Goal: Check status: Check status

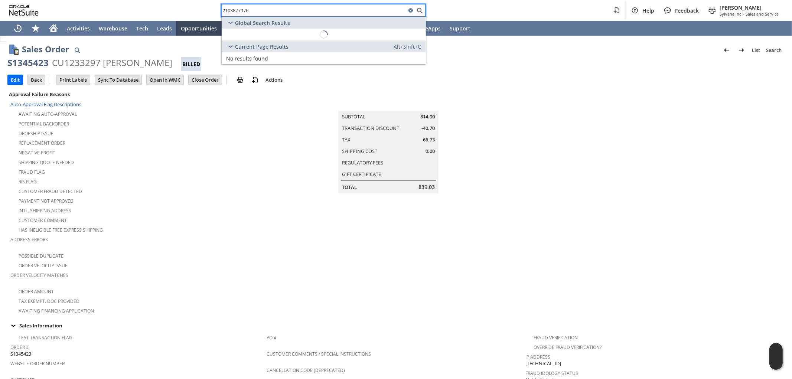
scroll to position [406, 0]
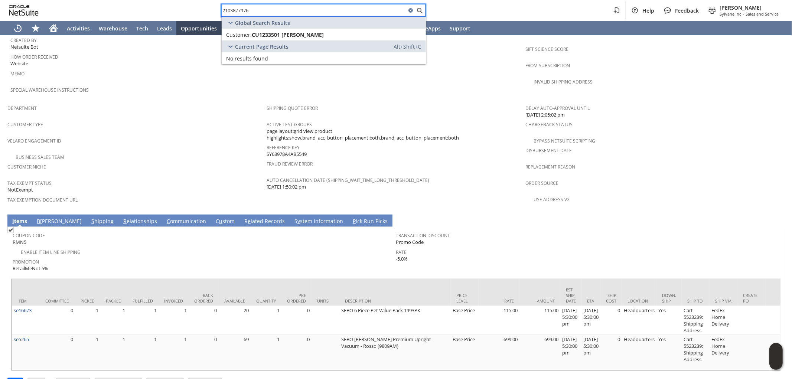
type input "2103877976"
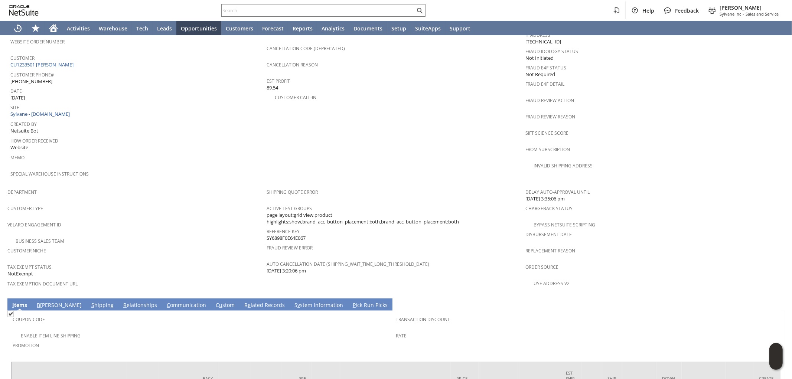
scroll to position [377, 0]
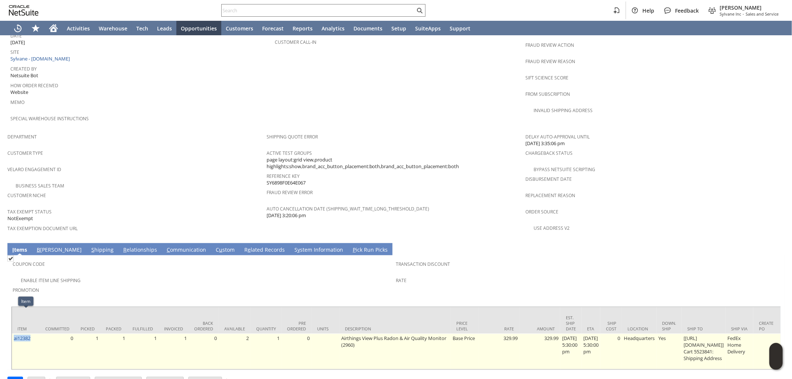
drag, startPoint x: 36, startPoint y: 317, endPoint x: 13, endPoint y: 318, distance: 22.7
click at [13, 334] on td "ai12382" at bounding box center [26, 352] width 28 height 36
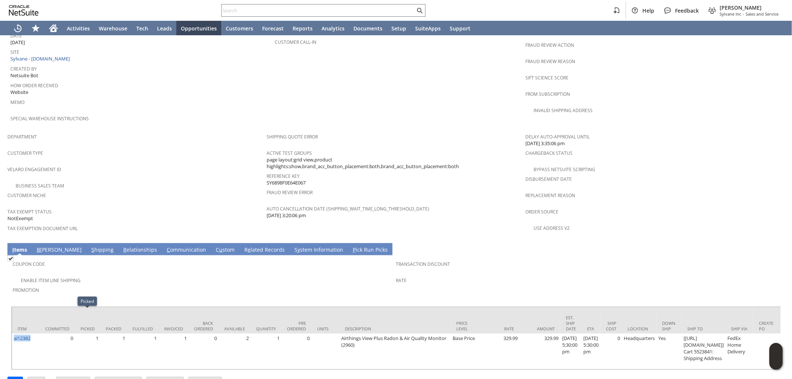
copy link "ai12382"
drag, startPoint x: 305, startPoint y: 162, endPoint x: 265, endPoint y: 163, distance: 40.1
click at [267, 171] on div "Reference Key SY6898F0E64E067" at bounding box center [394, 179] width 255 height 16
copy span "SY6898F0E64E067"
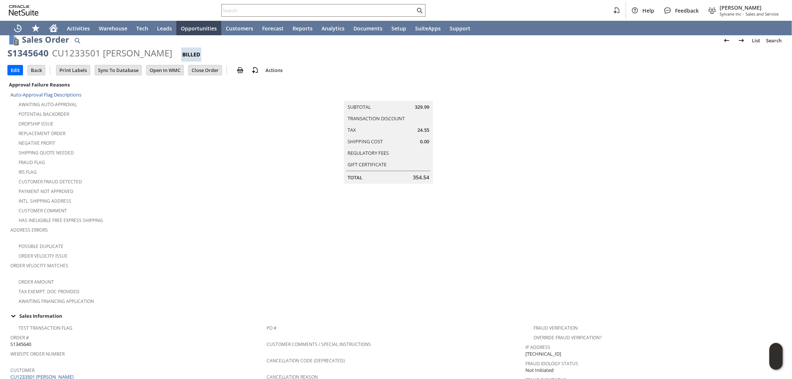
scroll to position [0, 0]
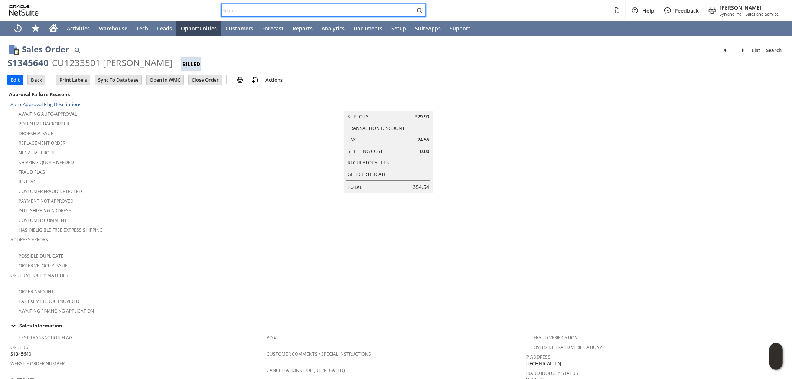
click at [301, 10] on input "text" at bounding box center [318, 10] width 193 height 9
paste input "au10019"
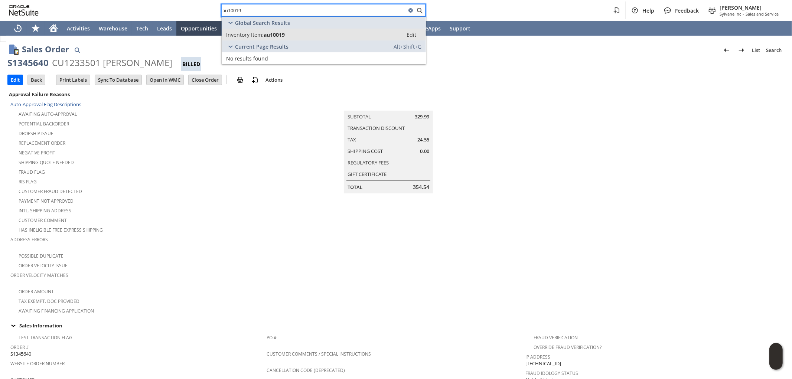
type input "au10019"
click at [279, 35] on span "au10019" at bounding box center [274, 34] width 21 height 7
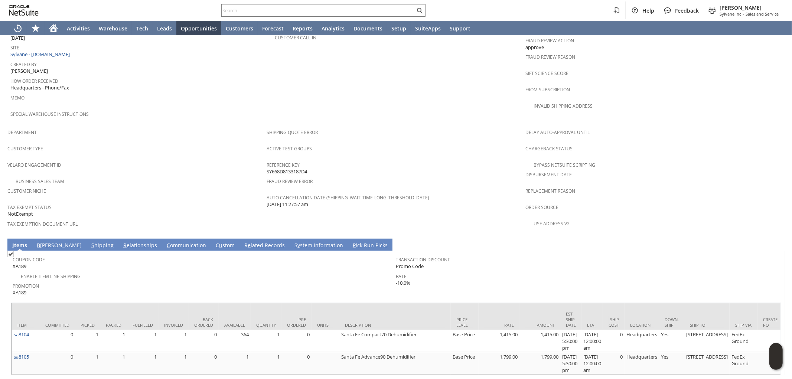
scroll to position [386, 0]
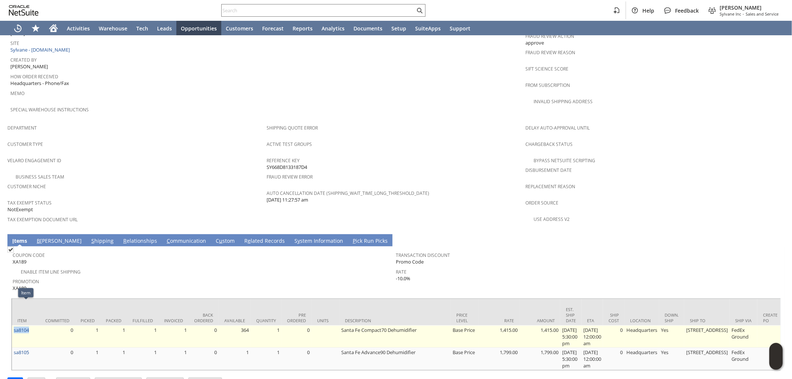
drag, startPoint x: 35, startPoint y: 309, endPoint x: 13, endPoint y: 313, distance: 22.0
click at [13, 326] on td "sa8104" at bounding box center [26, 337] width 28 height 22
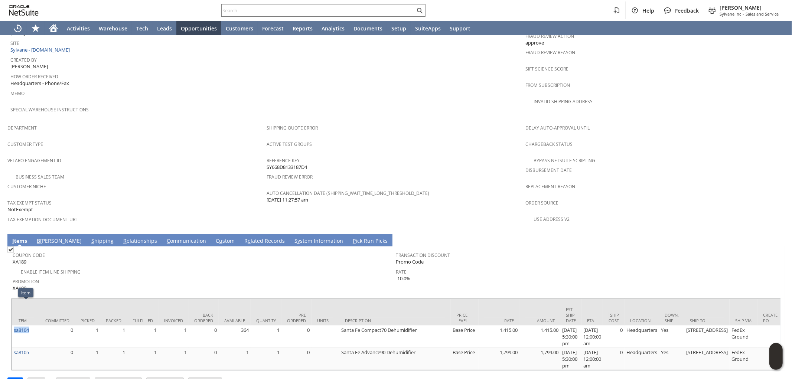
copy link "sa8104"
drag, startPoint x: 20, startPoint y: 330, endPoint x: 12, endPoint y: 331, distance: 8.9
copy link "sa8105"
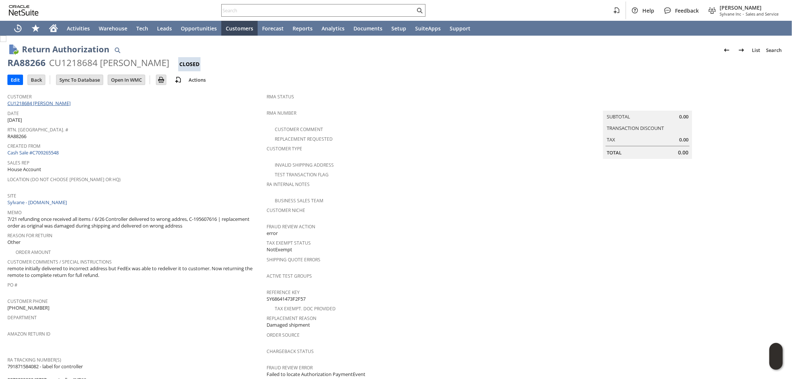
click at [51, 102] on link "CU1218684 [PERSON_NAME]" at bounding box center [39, 103] width 65 height 7
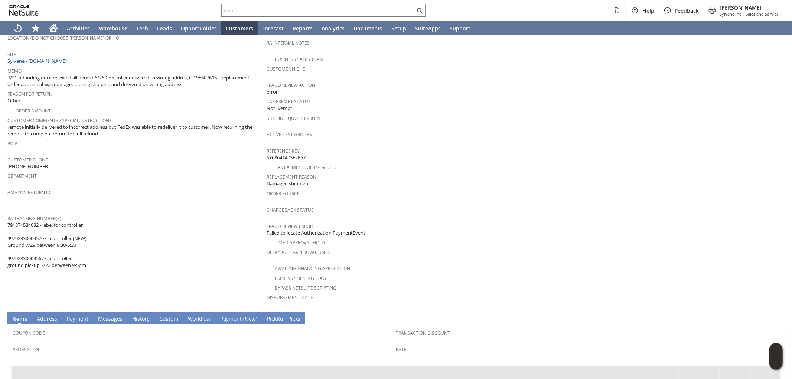
scroll to position [73, 0]
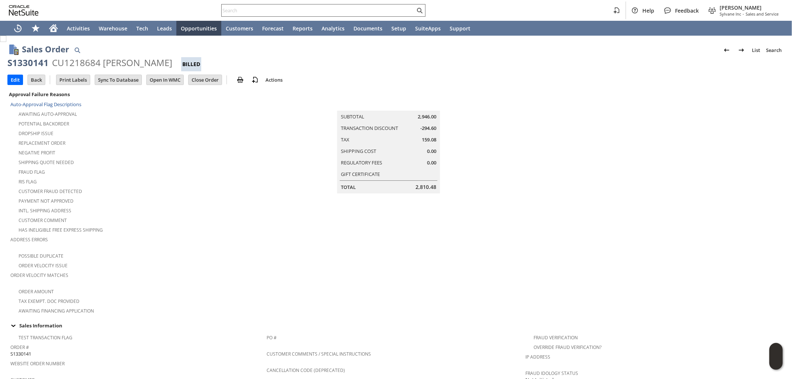
click at [324, 12] on input "text" at bounding box center [318, 10] width 193 height 9
paste input "RA88266"
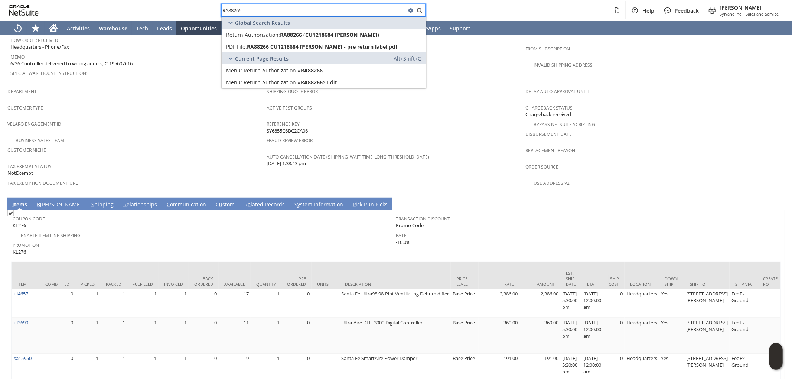
scroll to position [435, 0]
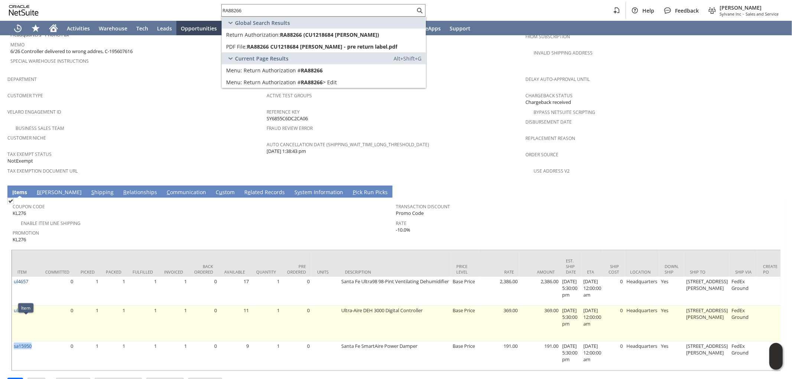
drag, startPoint x: 32, startPoint y: 321, endPoint x: 35, endPoint y: 311, distance: 10.2
click at [15, 342] on td "sa15950" at bounding box center [26, 356] width 28 height 29
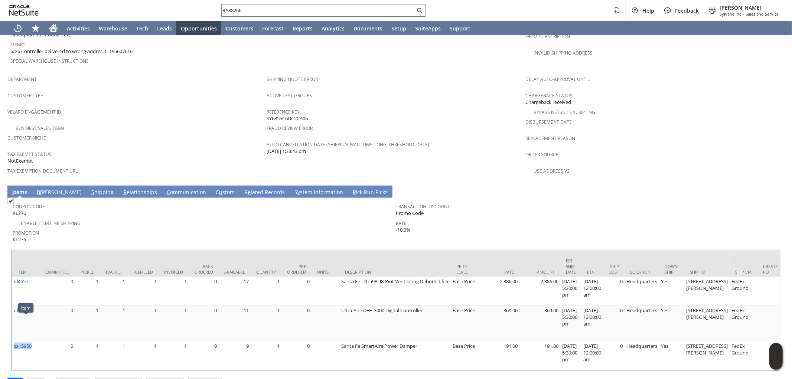
copy link "sa15950"
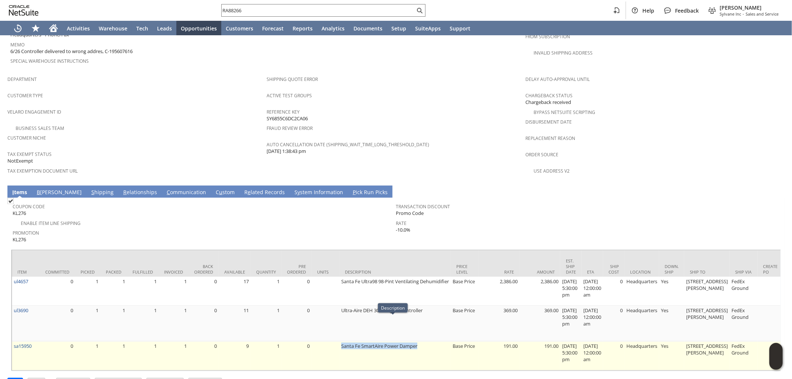
drag, startPoint x: 338, startPoint y: 321, endPoint x: 417, endPoint y: 320, distance: 78.7
click at [417, 342] on td "Santa Fe SmartAire Power Damper" at bounding box center [394, 356] width 111 height 29
copy td "Santa Fe SmartAire Power Damper"
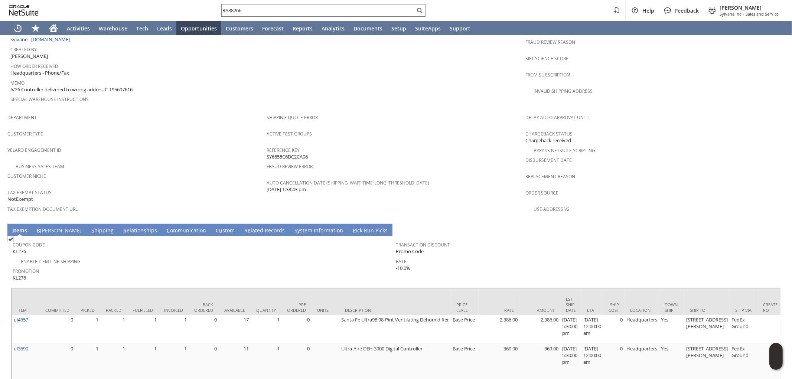
scroll to position [394, 0]
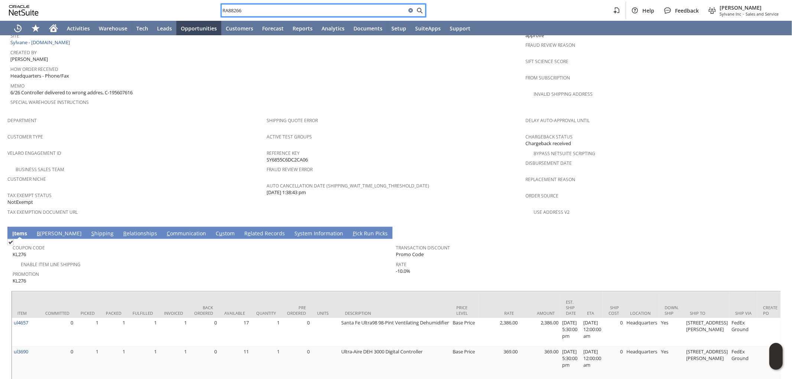
drag, startPoint x: 299, startPoint y: 10, endPoint x: 143, endPoint y: -2, distance: 156.4
click at [143, 0] on html "RA88266 Help Feedback Mark Neri Sylvane Inc - Sales and Service Activities Ware…" at bounding box center [396, 189] width 792 height 379
paste input "5742618467"
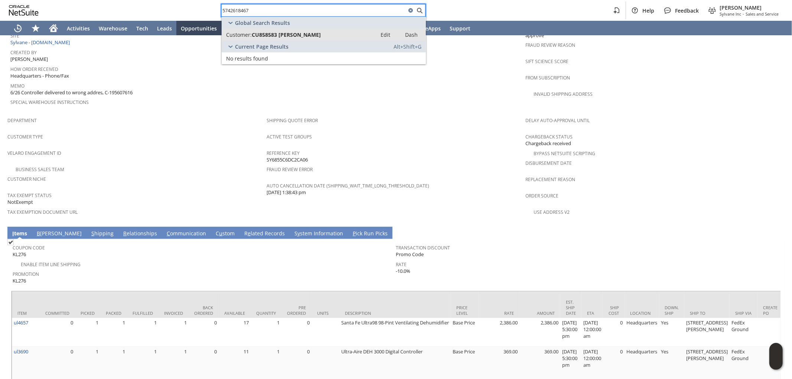
type input "5742618467"
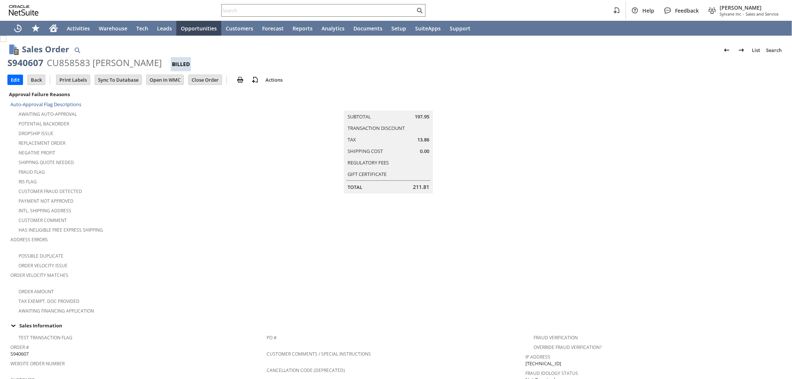
scroll to position [384, 0]
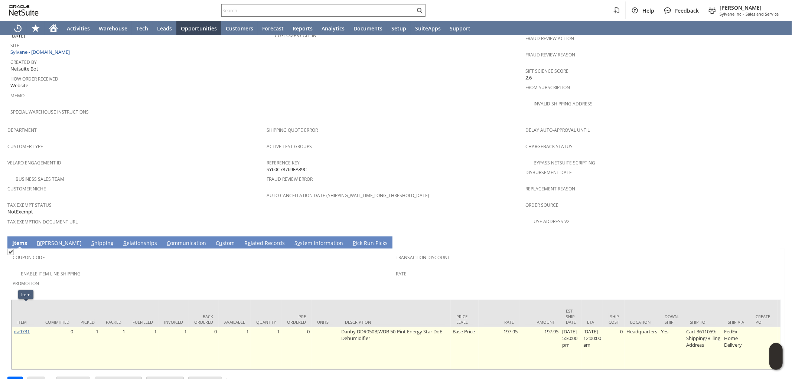
click at [19, 328] on link "da9731" at bounding box center [22, 331] width 16 height 7
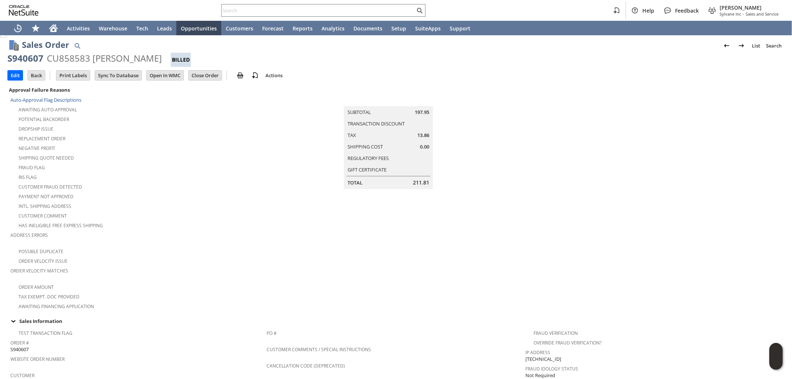
scroll to position [0, 0]
